Goal: Task Accomplishment & Management: Manage account settings

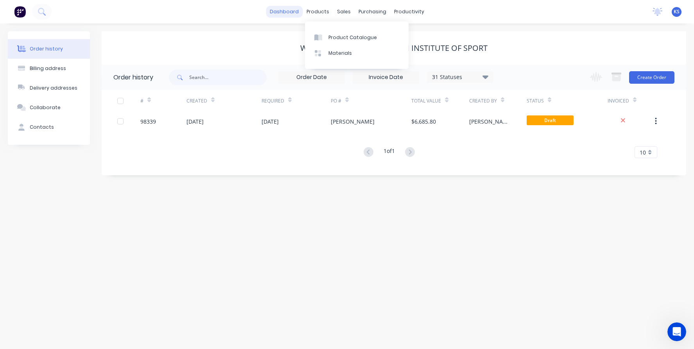
click at [289, 13] on link "dashboard" at bounding box center [284, 12] width 37 height 12
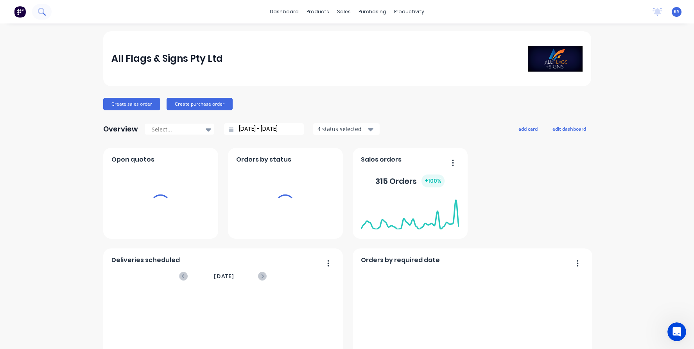
click at [41, 10] on icon at bounding box center [41, 11] width 7 height 7
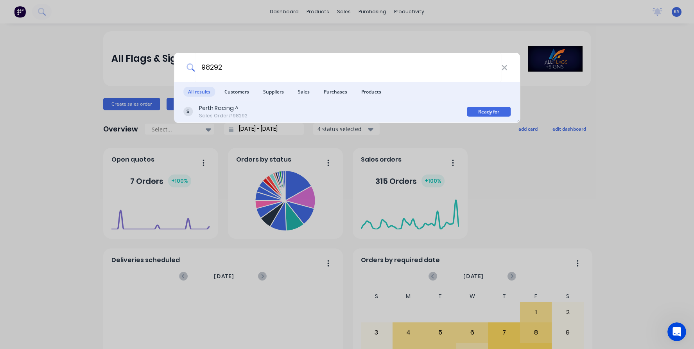
type input "98292"
click at [224, 107] on div "Perth Racing ^" at bounding box center [223, 108] width 48 height 8
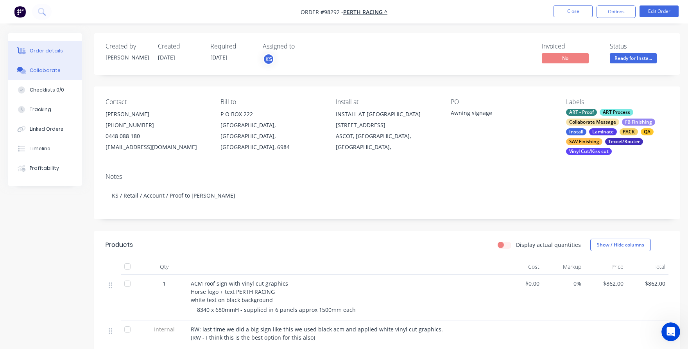
click at [43, 71] on div "Collaborate" at bounding box center [45, 70] width 31 height 7
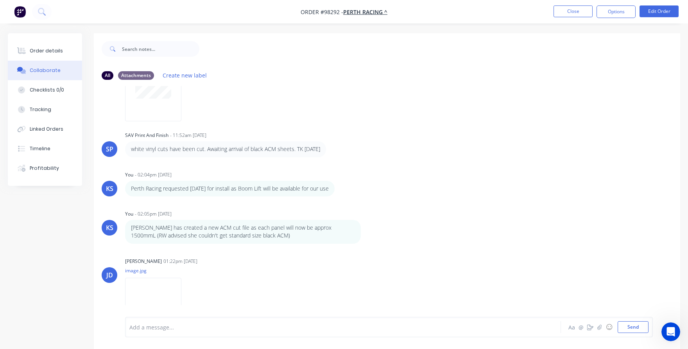
scroll to position [66, 0]
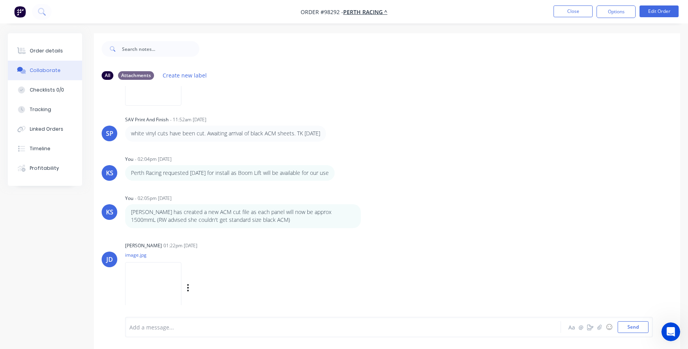
click at [154, 273] on img at bounding box center [153, 287] width 56 height 51
click at [189, 284] on icon "button" at bounding box center [188, 287] width 2 height 9
click at [161, 288] on img at bounding box center [153, 287] width 56 height 51
